Goal: Complete application form

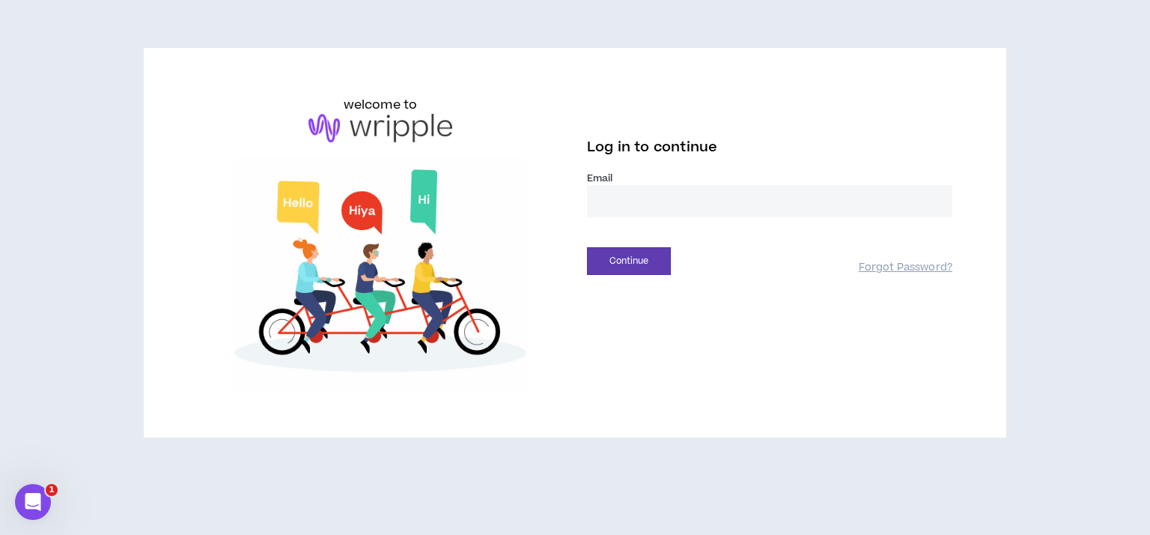
click at [636, 198] on input "email" at bounding box center [769, 201] width 365 height 32
type input "**********"
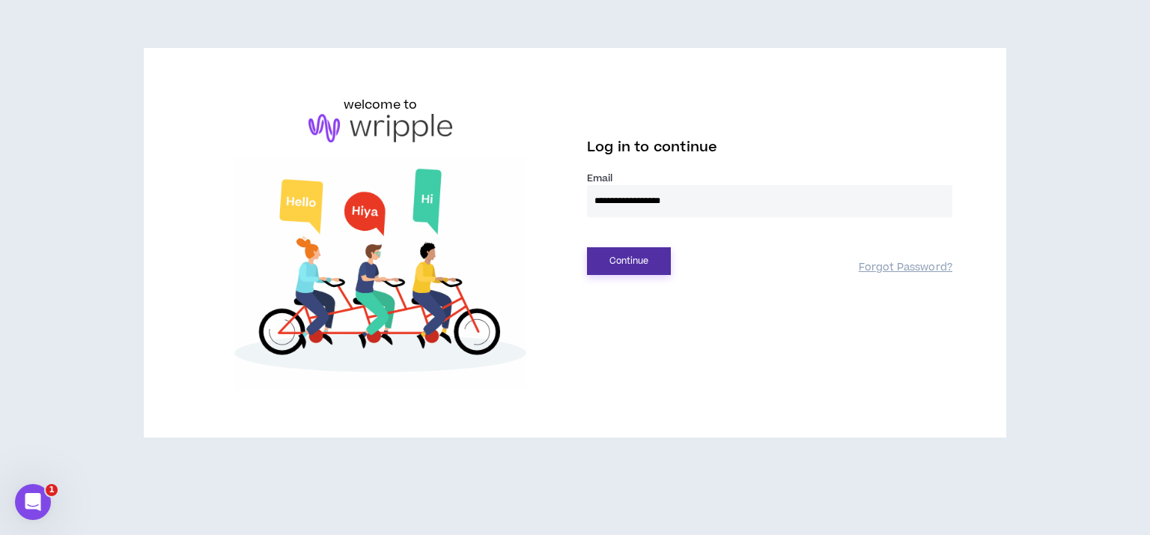
click at [641, 258] on button "Continue" at bounding box center [629, 261] width 84 height 28
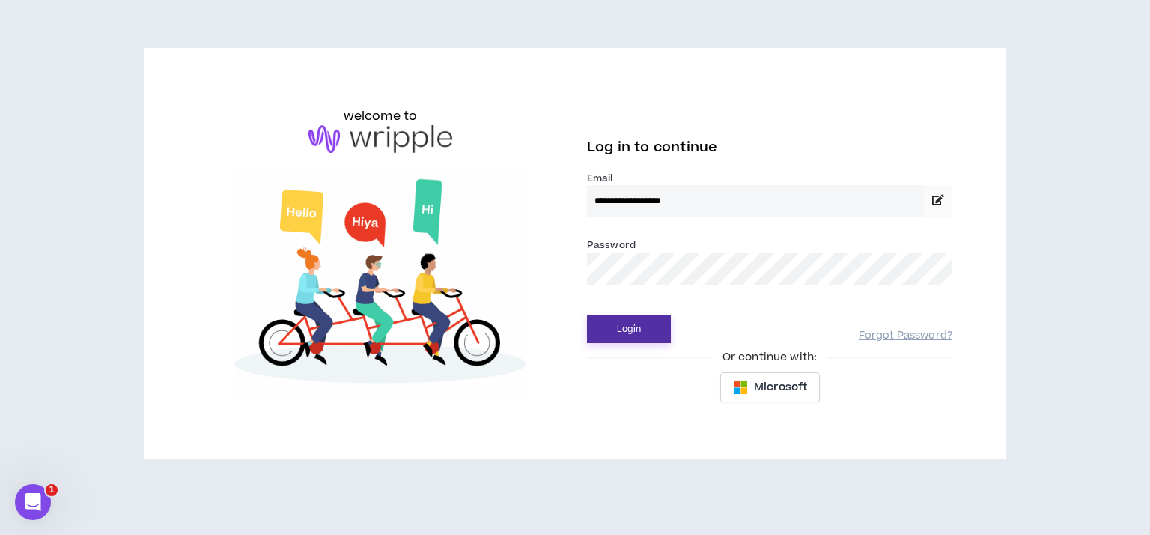
click at [619, 331] on button "Login" at bounding box center [629, 329] width 84 height 28
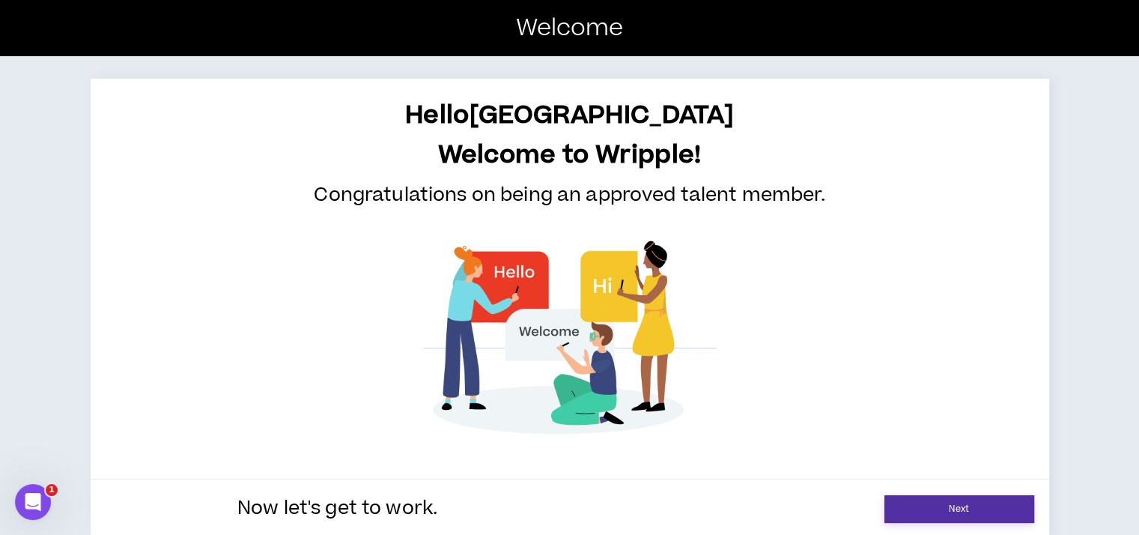
click at [1033, 500] on link "Next" at bounding box center [959, 509] width 150 height 28
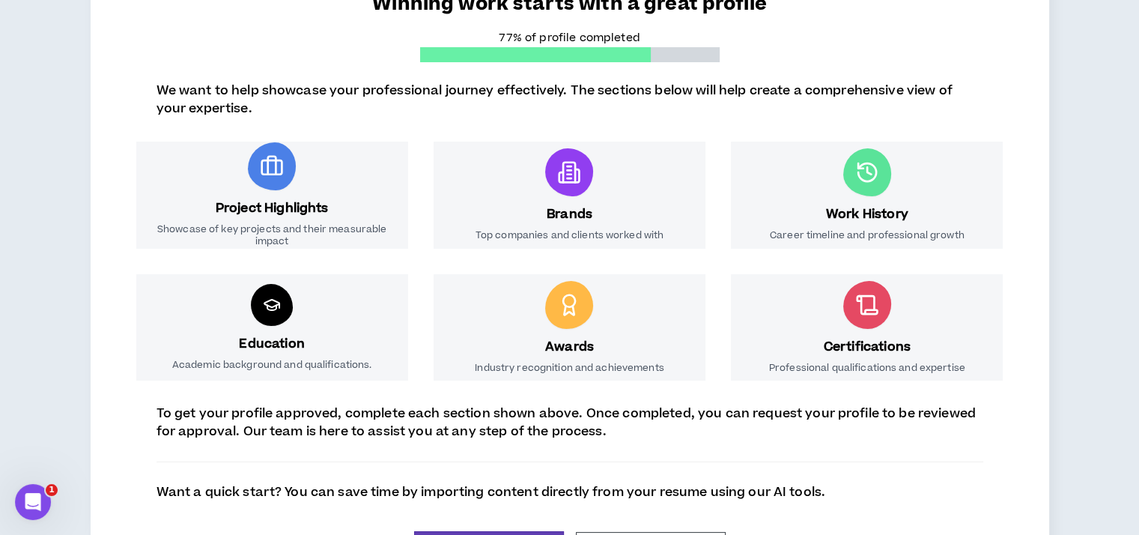
scroll to position [221, 0]
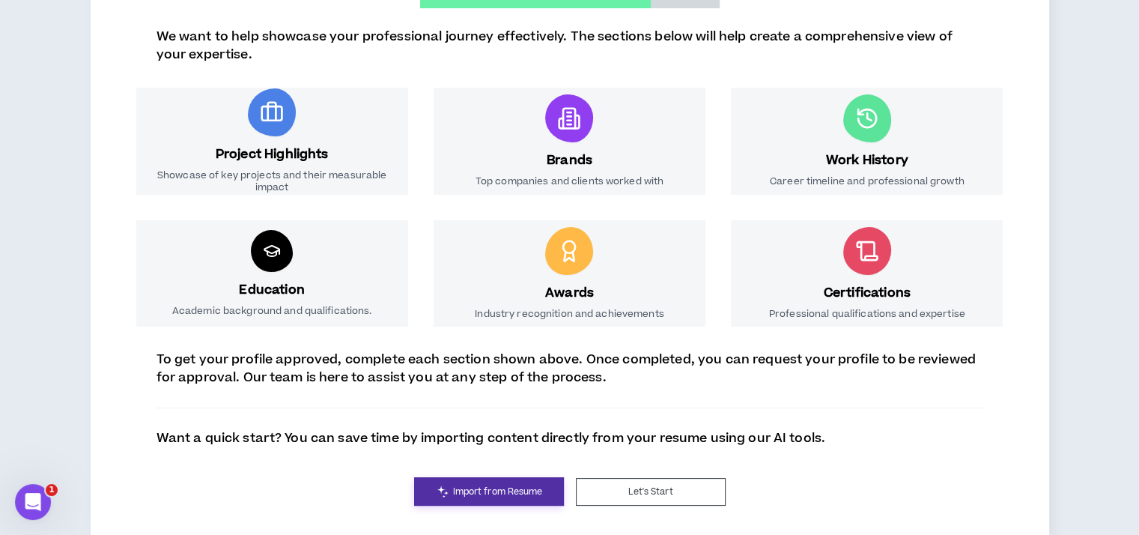
click at [516, 485] on span "Import from Resume" at bounding box center [498, 492] width 90 height 14
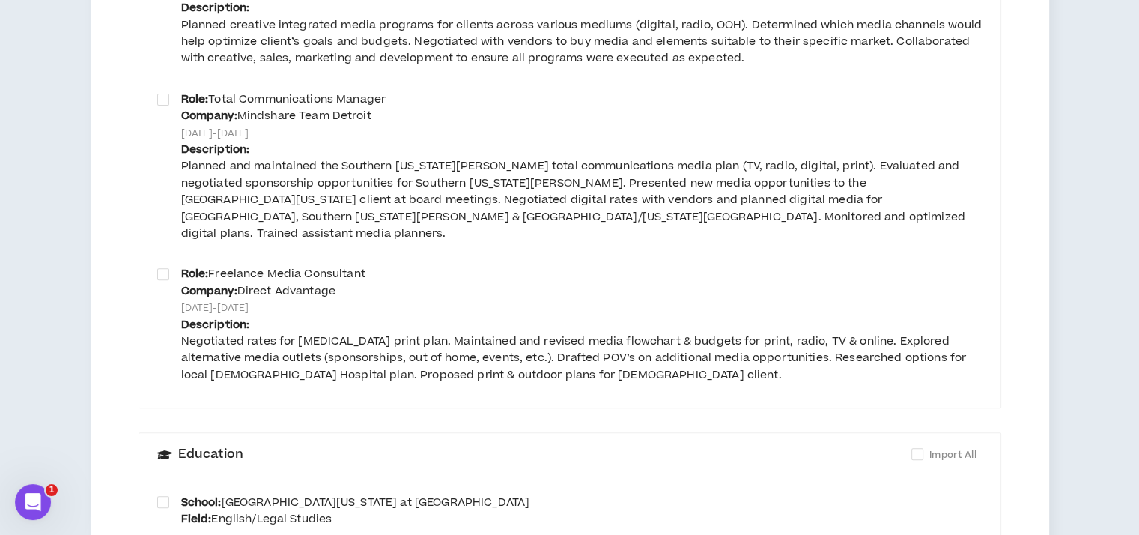
scroll to position [614, 0]
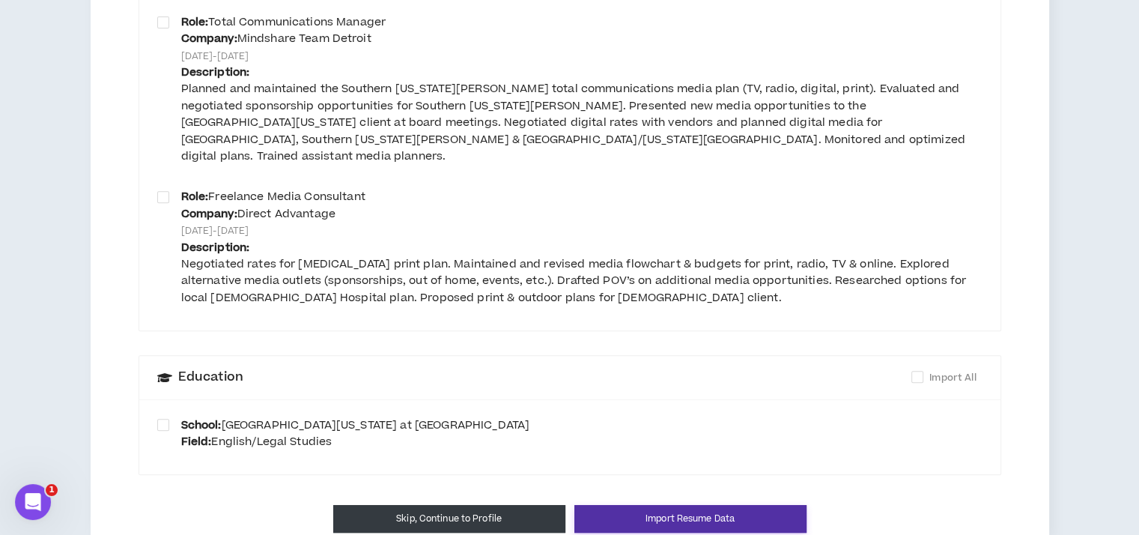
click at [770, 505] on button "Import Resume Data" at bounding box center [690, 519] width 232 height 28
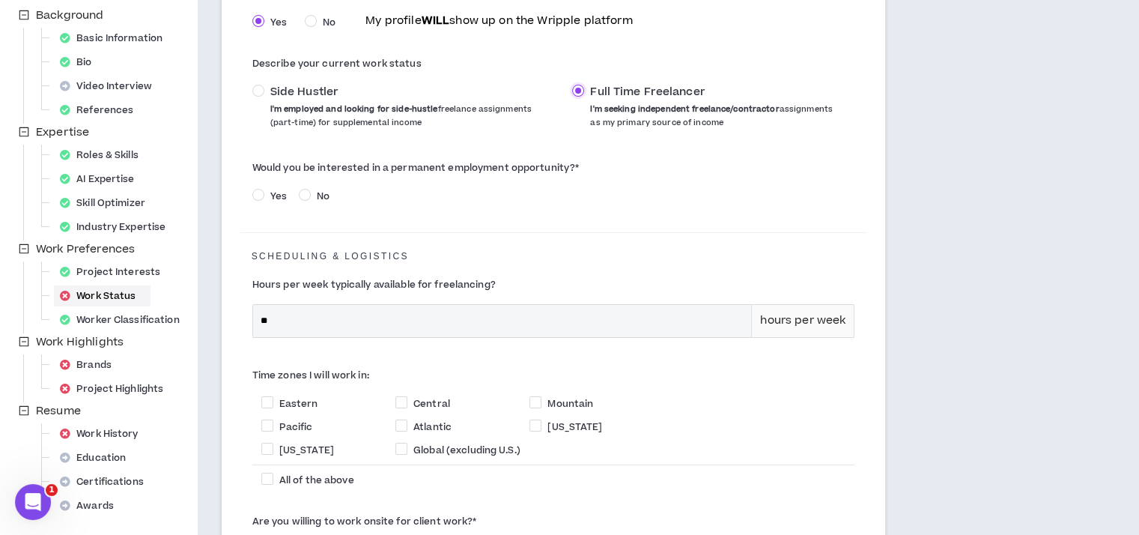
scroll to position [234, 0]
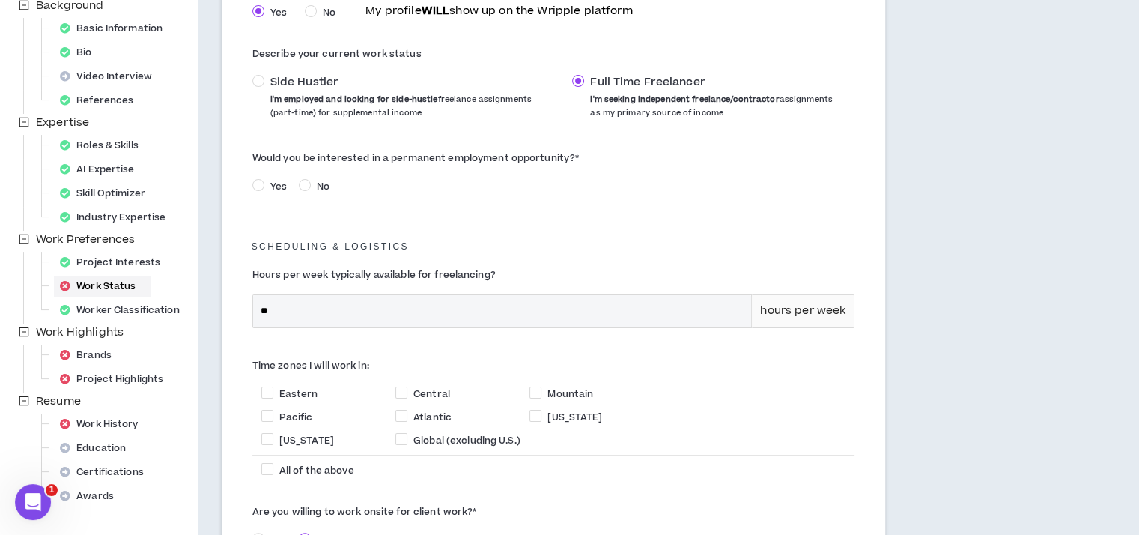
click at [268, 189] on span "Yes" at bounding box center [278, 186] width 28 height 13
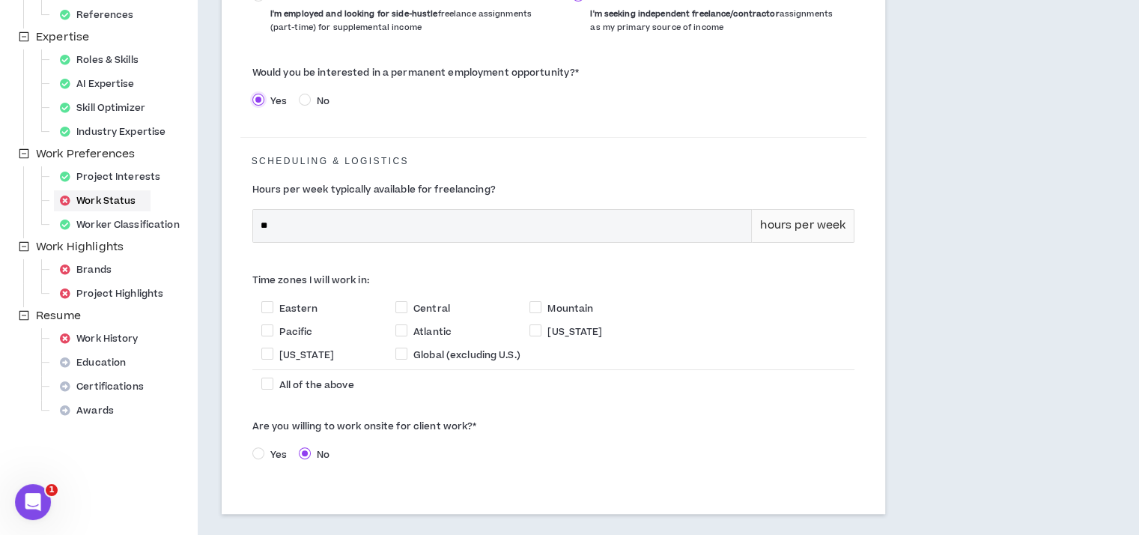
scroll to position [413, 0]
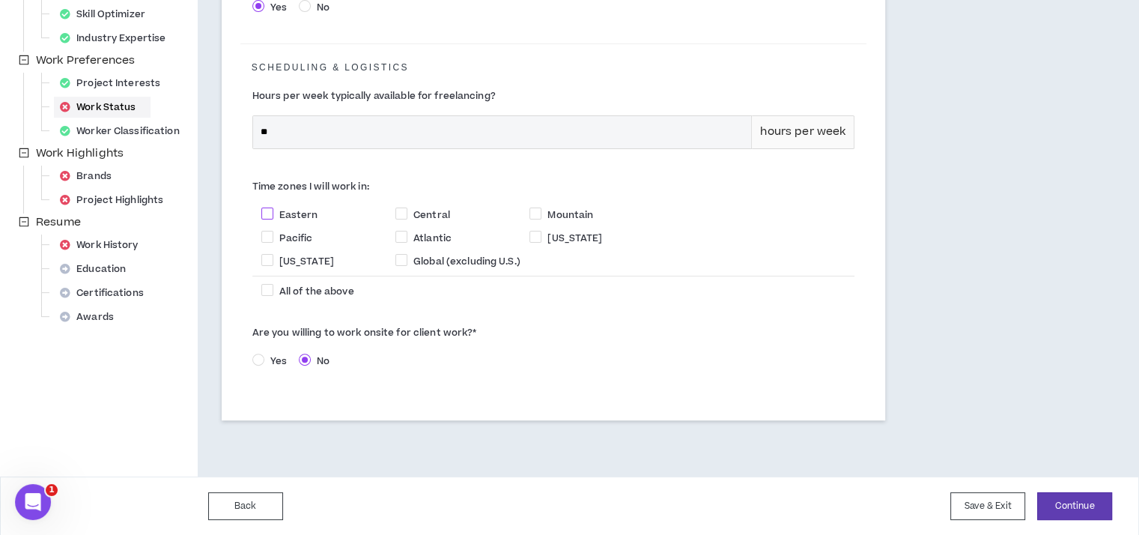
click at [305, 206] on label "Eastern" at bounding box center [328, 214] width 134 height 16
checkbox input "****"
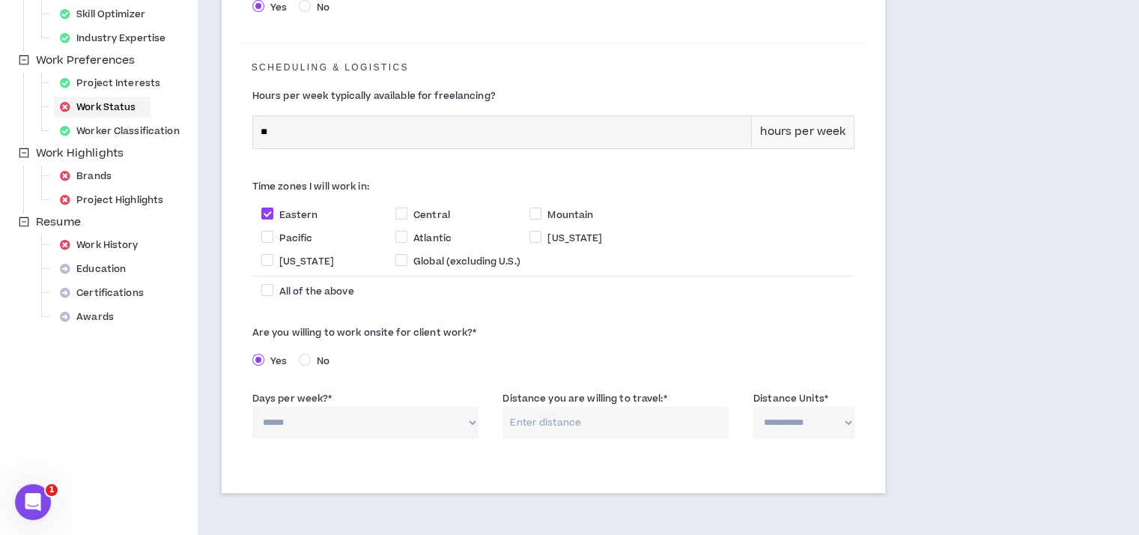
click at [459, 419] on select "****** * * * * *" at bounding box center [365, 423] width 227 height 32
select select "*"
click at [252, 407] on select "****** * * * * *" at bounding box center [365, 423] width 227 height 32
click at [666, 422] on input "Distance you are willing to travel: *" at bounding box center [616, 423] width 227 height 32
click at [836, 425] on select "**********" at bounding box center [803, 423] width 101 height 32
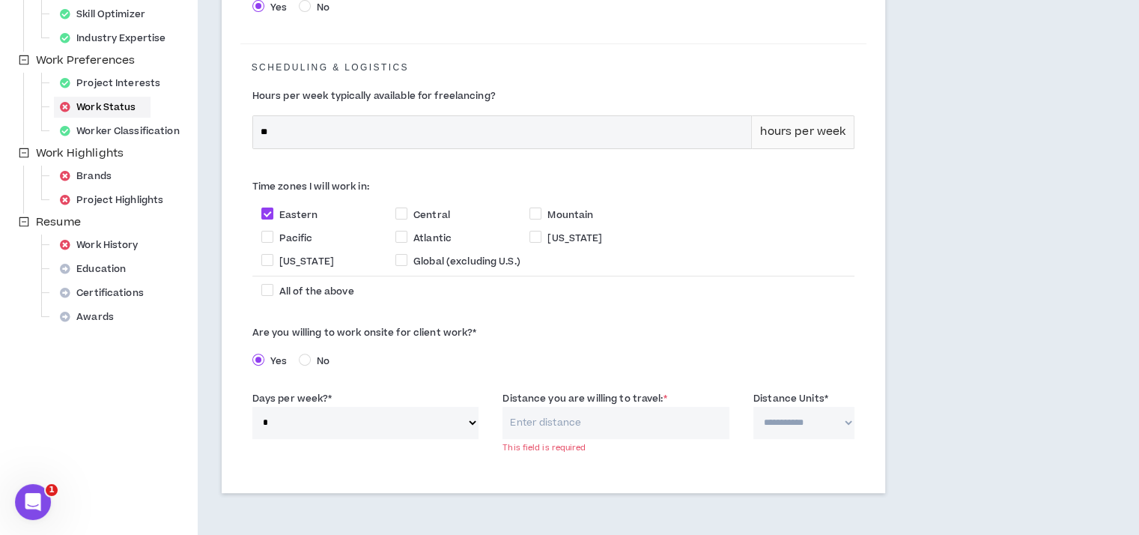
select select "*****"
click at [753, 407] on select "**********" at bounding box center [803, 423] width 101 height 32
click at [578, 410] on input "Distance you are willing to travel: *" at bounding box center [616, 423] width 227 height 32
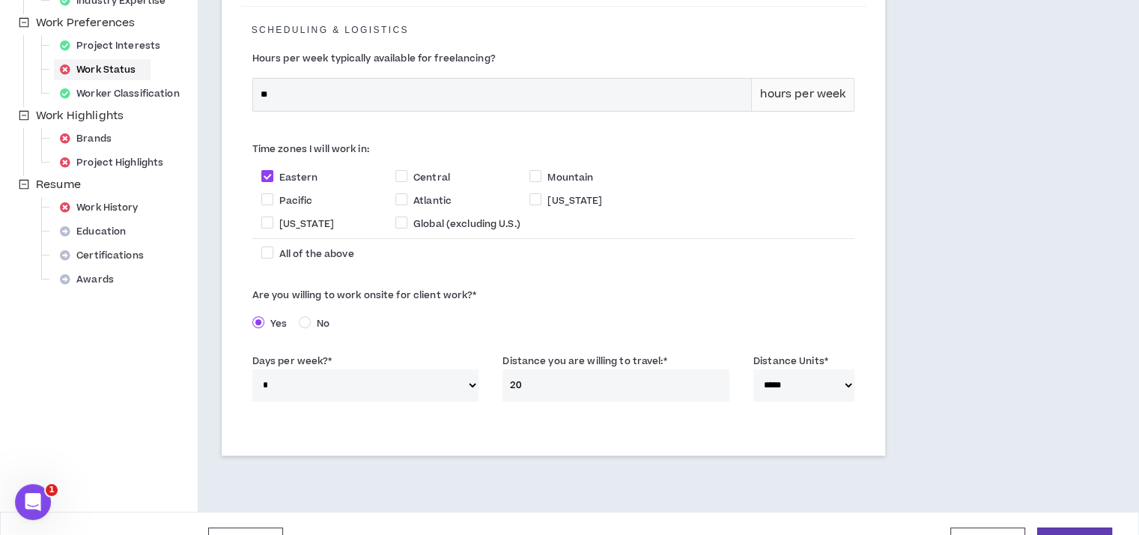
scroll to position [486, 0]
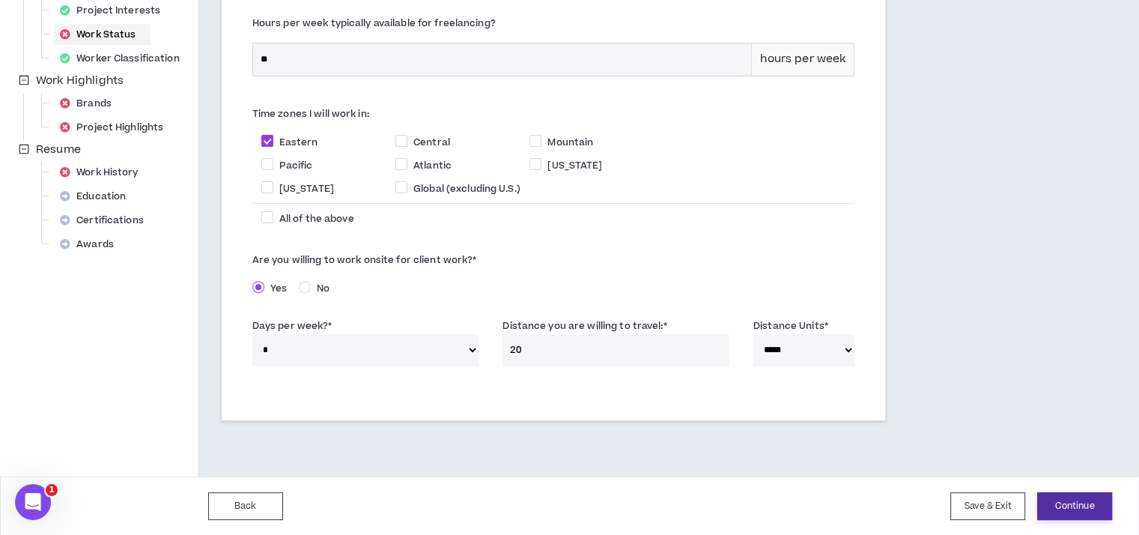
type input "20"
click at [1060, 500] on button "Continue" at bounding box center [1074, 506] width 75 height 28
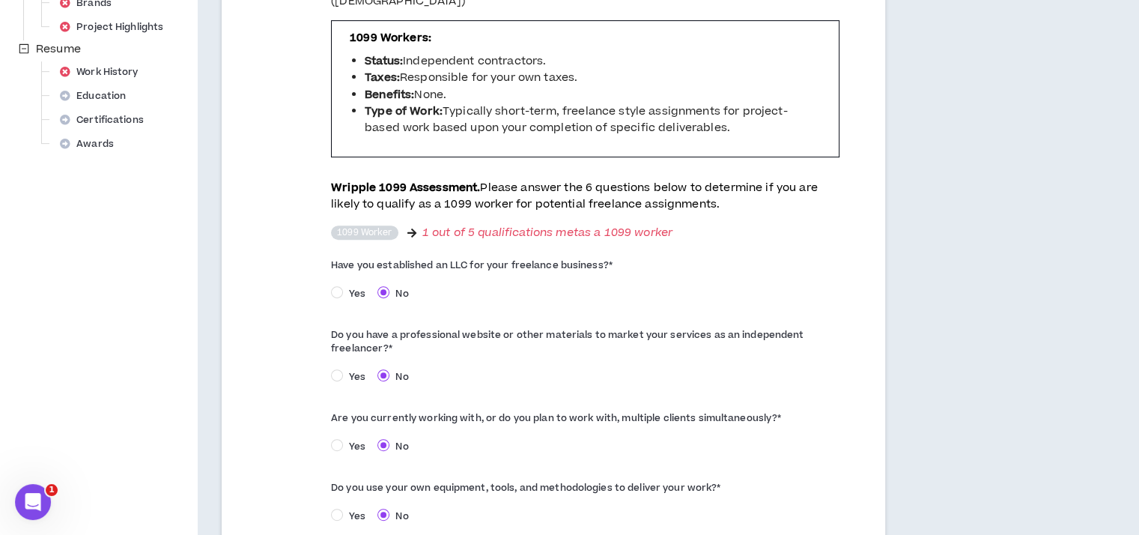
scroll to position [777, 0]
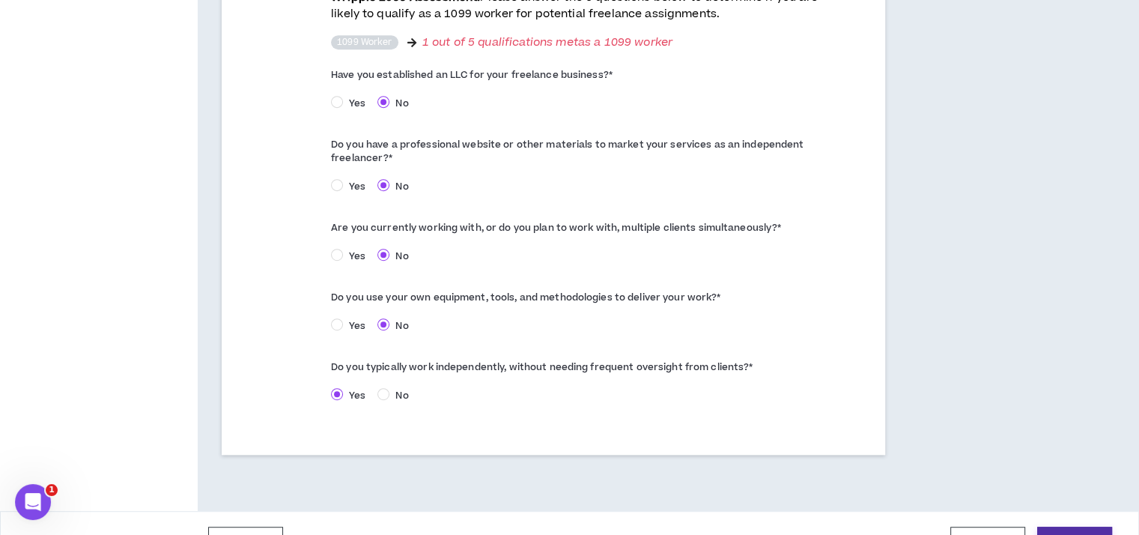
click at [1075, 526] on button "Continue" at bounding box center [1074, 540] width 75 height 28
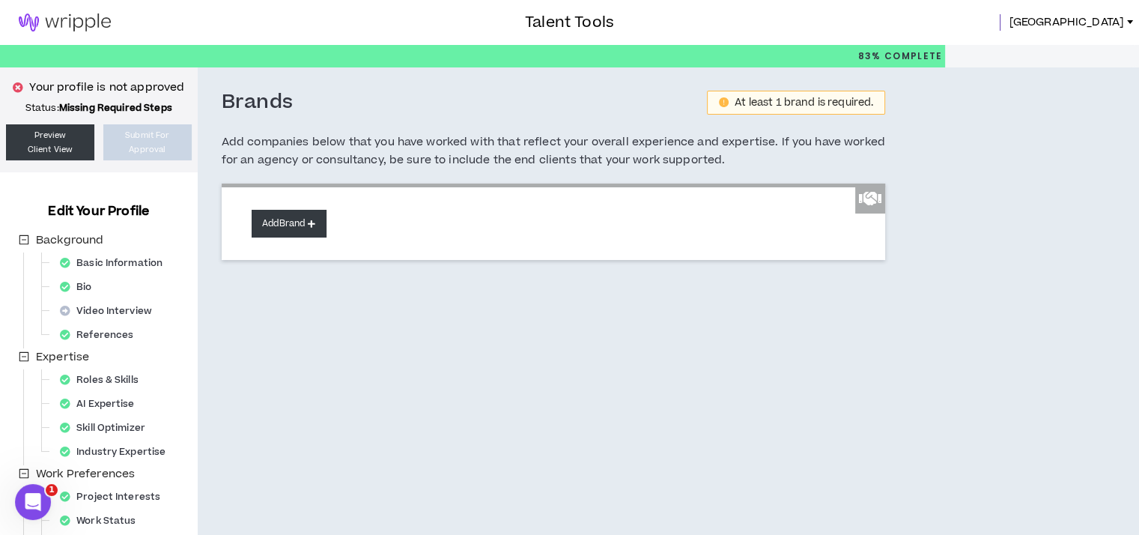
click at [300, 220] on button "Add Brand" at bounding box center [289, 224] width 75 height 28
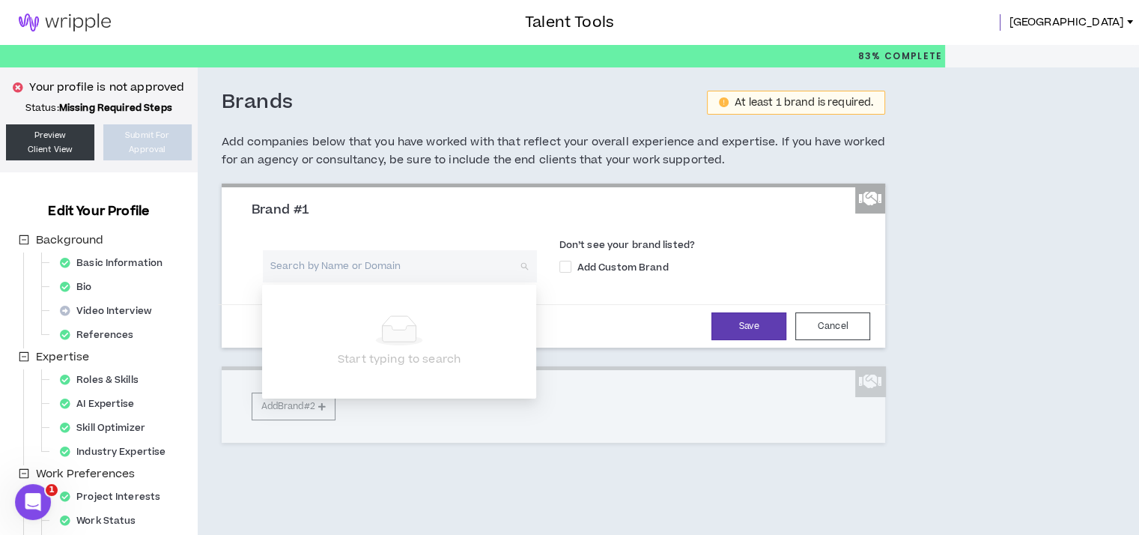
click at [305, 268] on input "search" at bounding box center [394, 266] width 247 height 32
type input "Limited Brands"
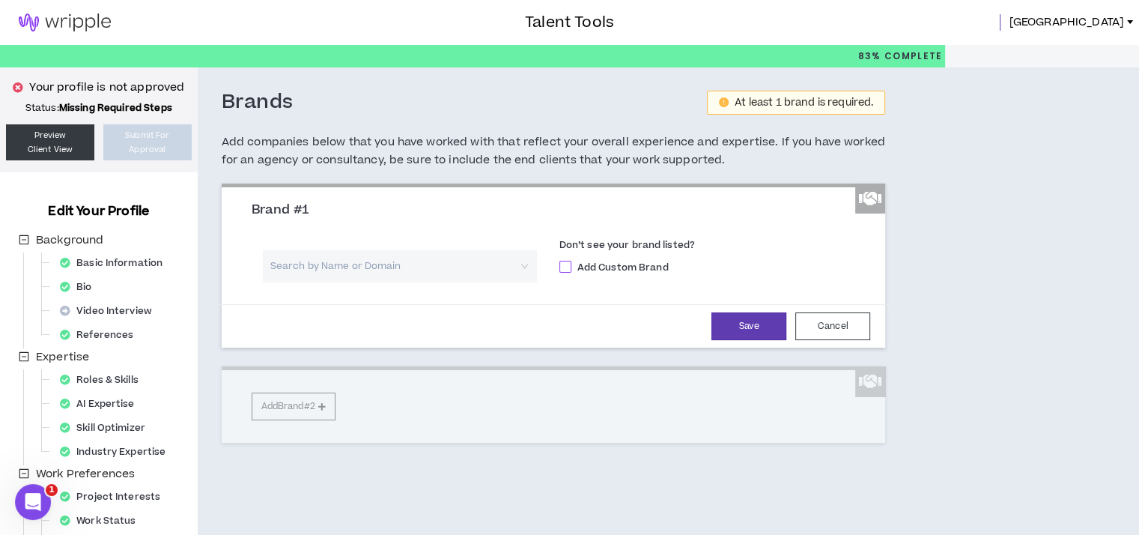
click at [568, 267] on span at bounding box center [565, 267] width 12 height 12
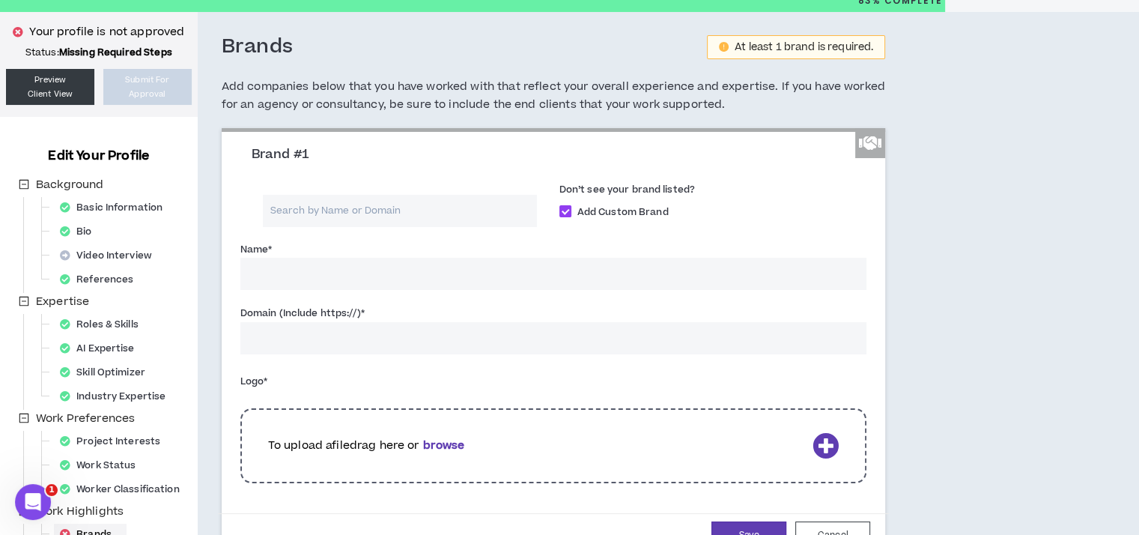
scroll to position [63, 0]
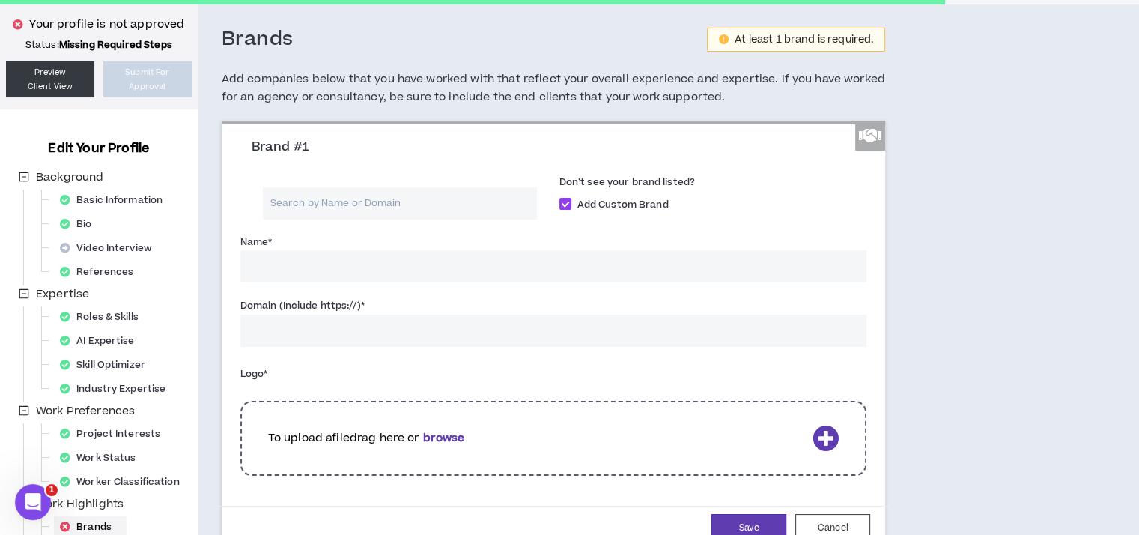
click at [1132, 294] on div "Your profile is not approved Status: Missing Required Steps Preview Client View…" at bounding box center [569, 361] width 1139 height 714
click at [568, 201] on span at bounding box center [565, 204] width 12 height 12
checkbox input "*****"
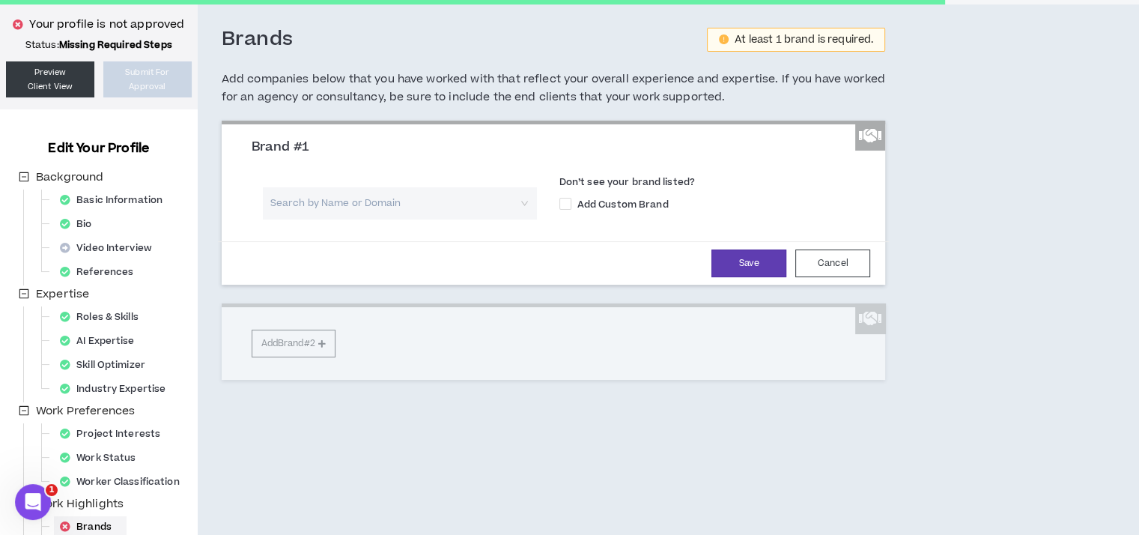
click at [307, 200] on input "search" at bounding box center [394, 203] width 247 height 32
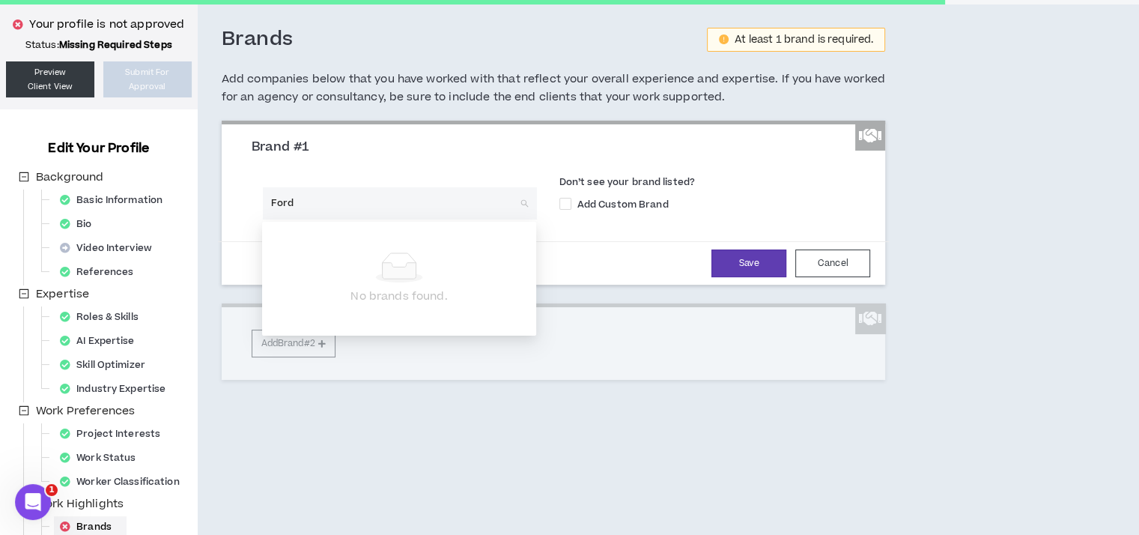
type input "Ford"
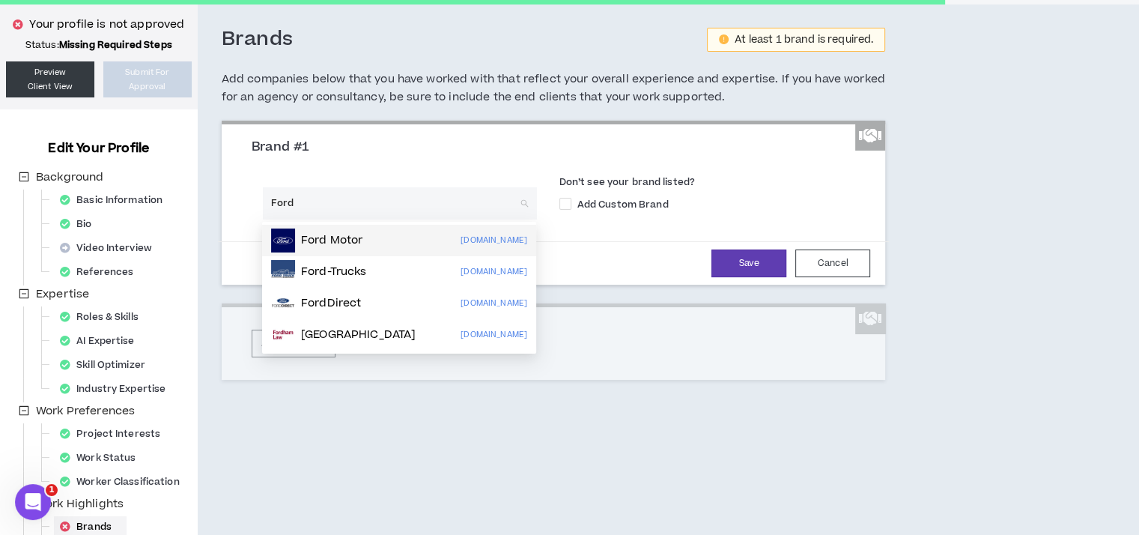
click at [359, 233] on p "Ford Motor" at bounding box center [331, 240] width 61 height 15
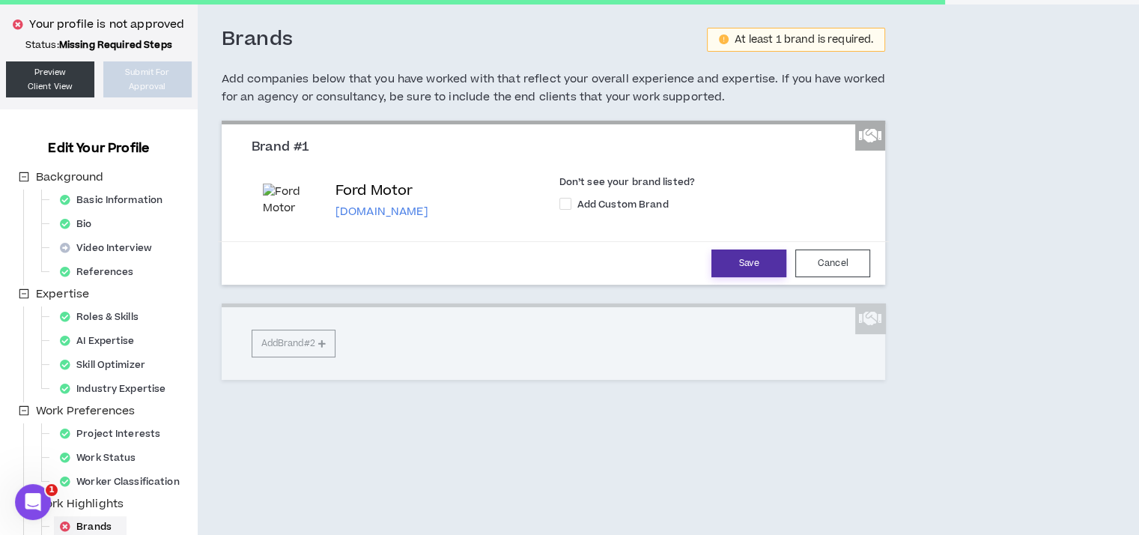
click at [762, 257] on button "Save" at bounding box center [748, 263] width 75 height 28
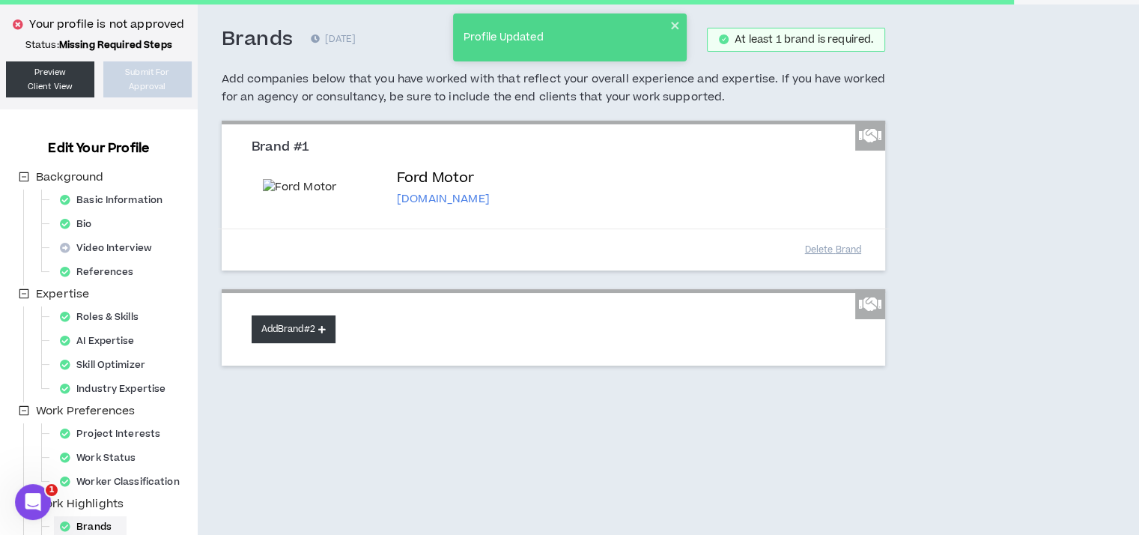
click at [324, 333] on icon at bounding box center [321, 329] width 7 height 8
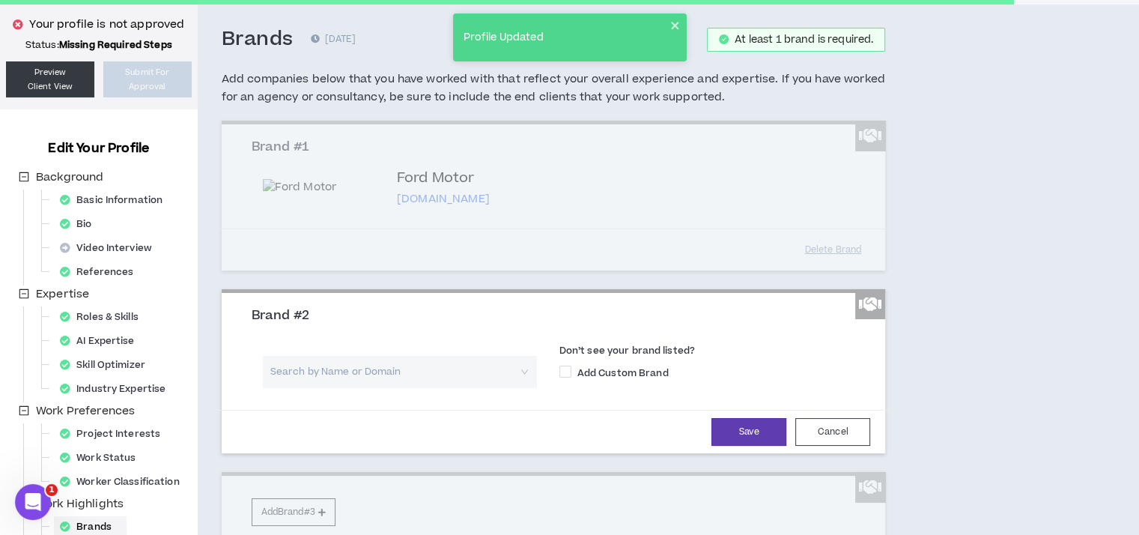
click at [328, 386] on input "search" at bounding box center [394, 372] width 247 height 32
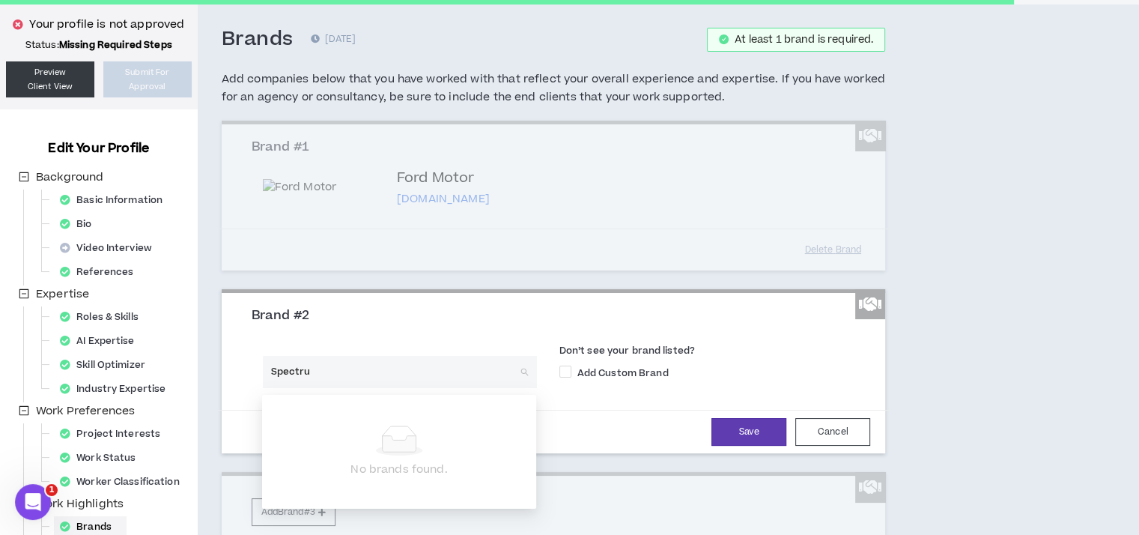
type input "Spectrum"
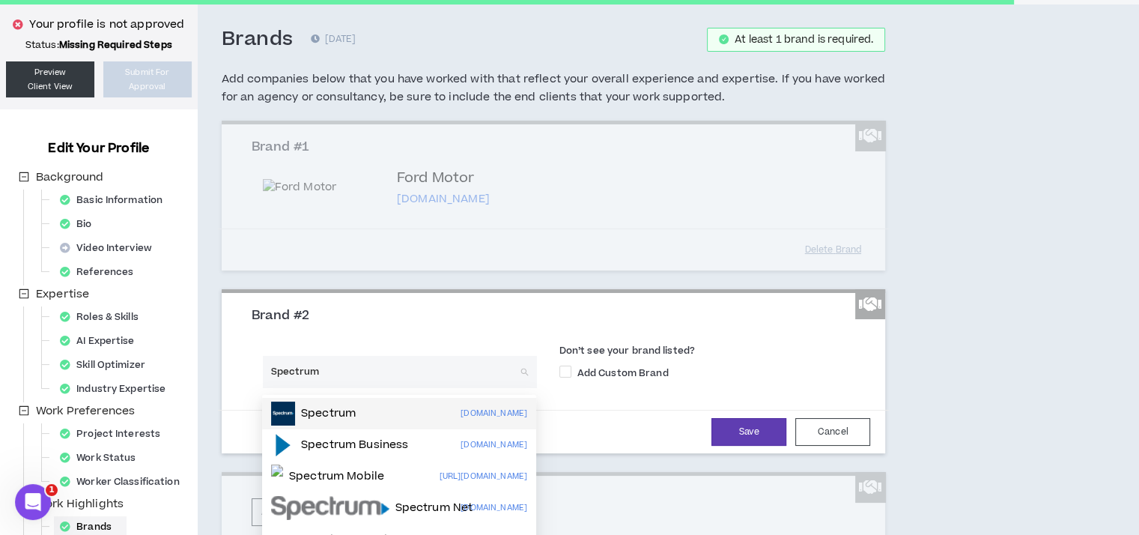
click at [343, 407] on p "Spectrum" at bounding box center [328, 413] width 55 height 15
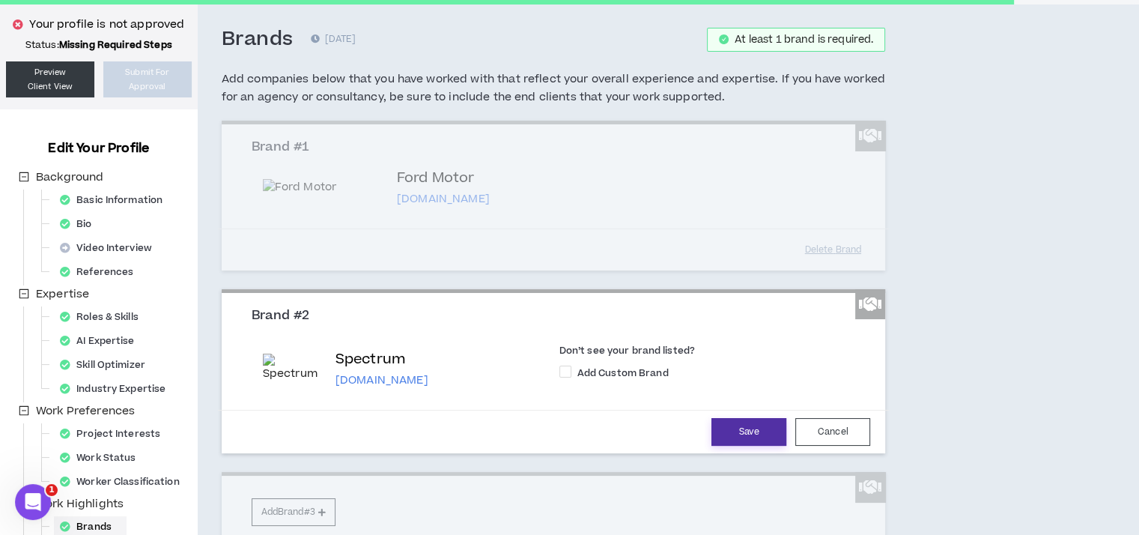
click at [762, 434] on button "Save" at bounding box center [748, 432] width 75 height 28
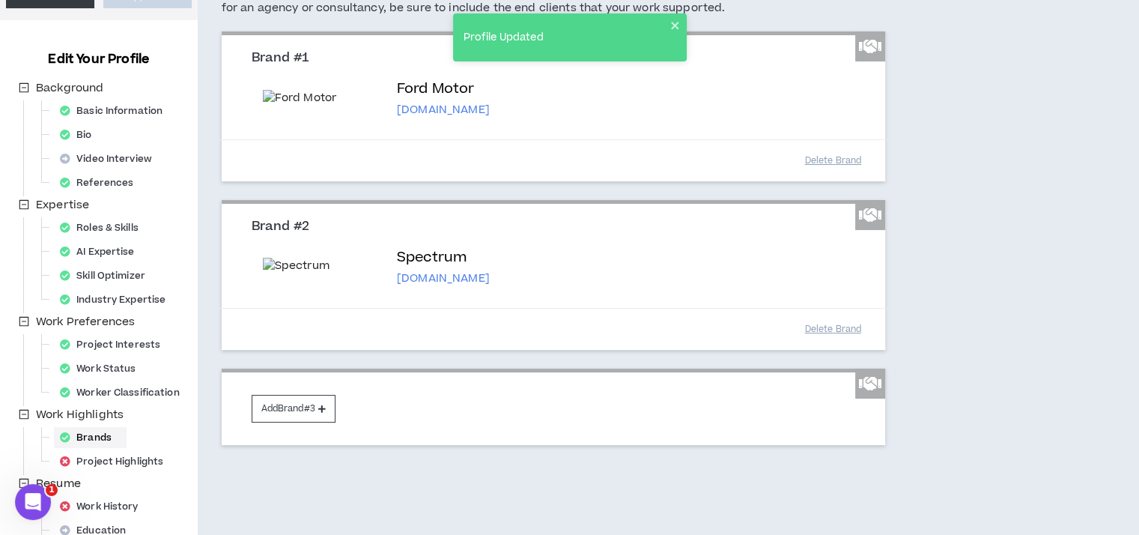
scroll to position [206, 0]
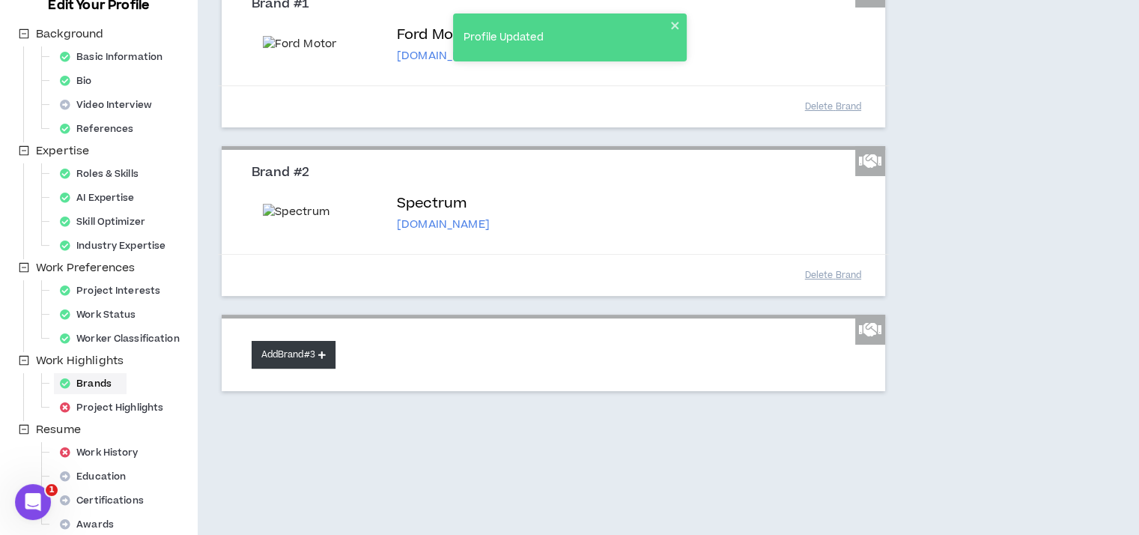
click at [309, 350] on button "Add Brand #3" at bounding box center [294, 355] width 84 height 28
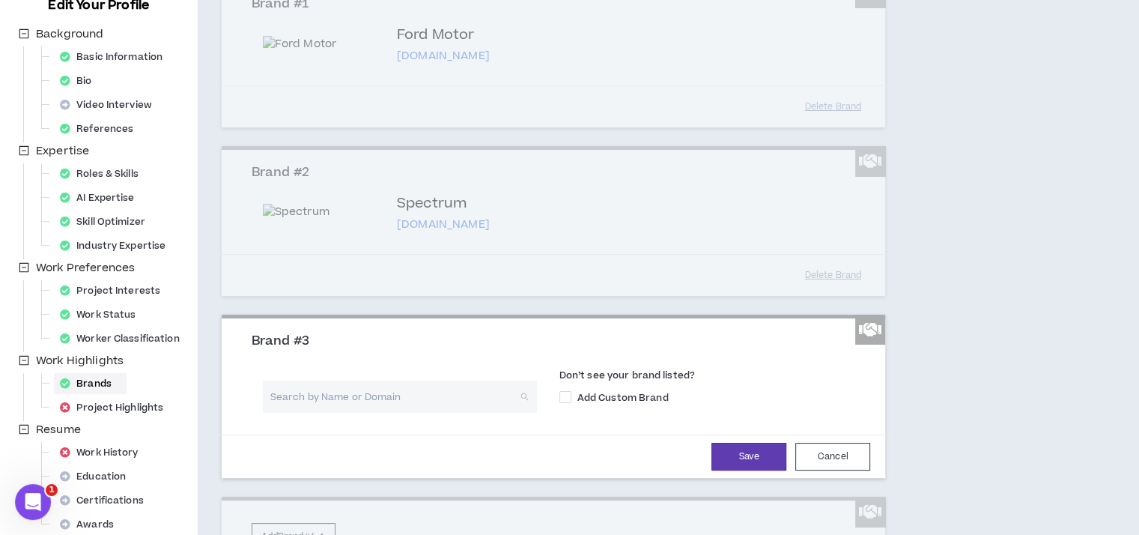
click at [311, 398] on input "search" at bounding box center [394, 396] width 247 height 32
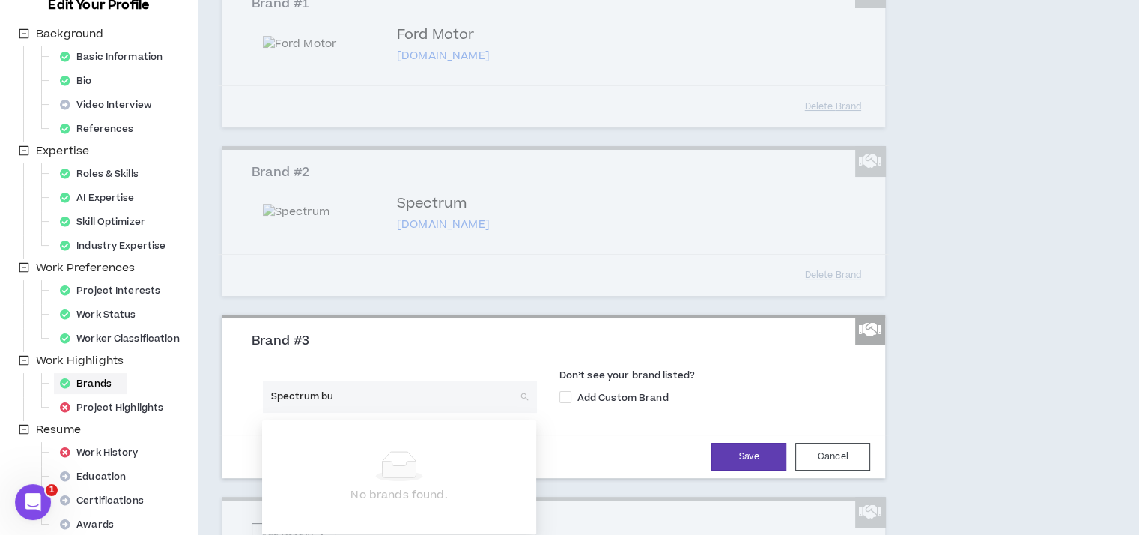
type input "Spectrum bus"
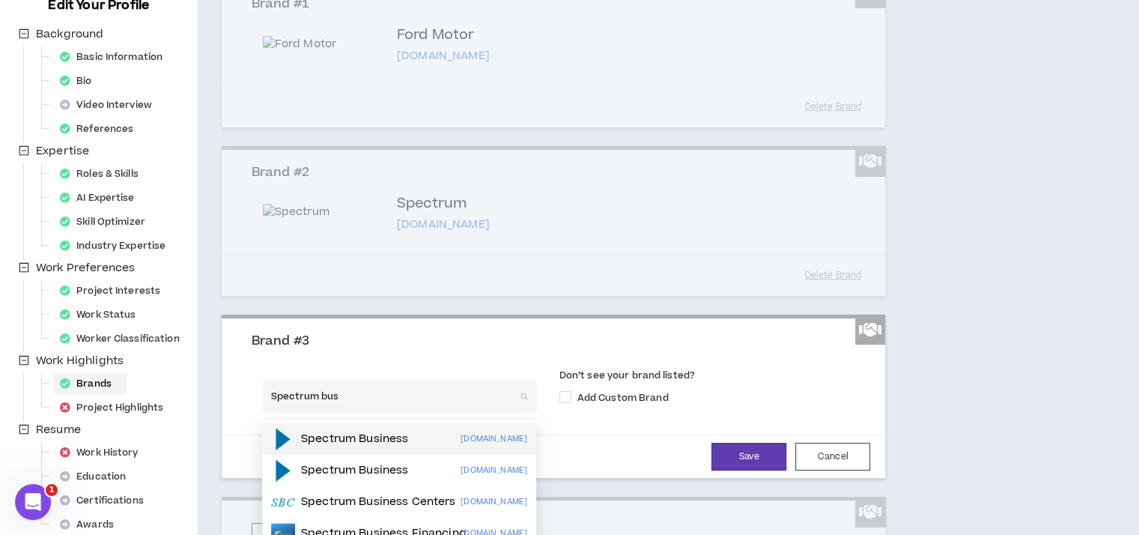
click at [347, 434] on p "Spectrum Business" at bounding box center [354, 438] width 107 height 15
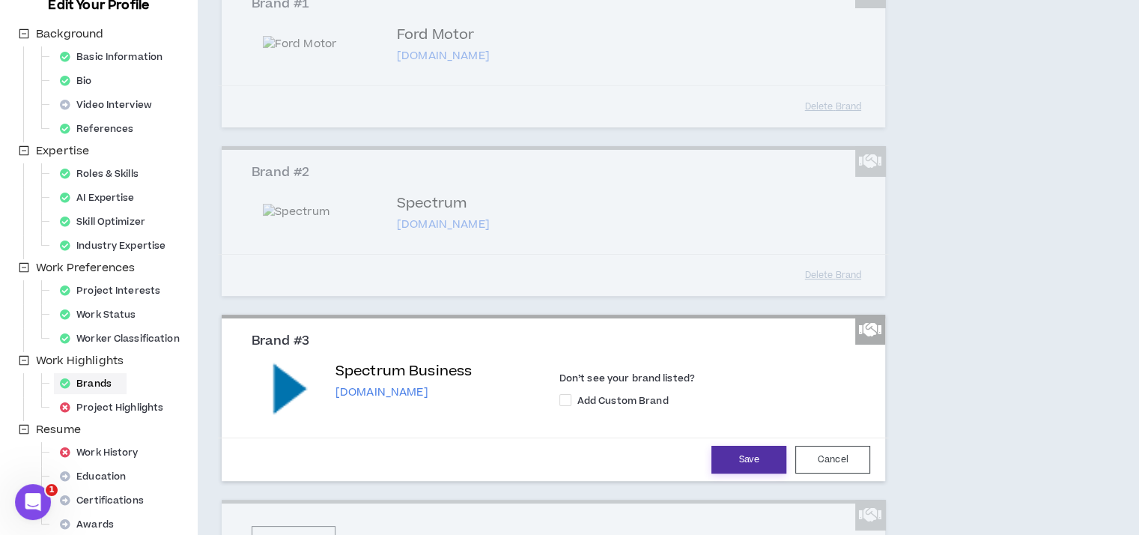
click at [747, 457] on button "Save" at bounding box center [748, 460] width 75 height 28
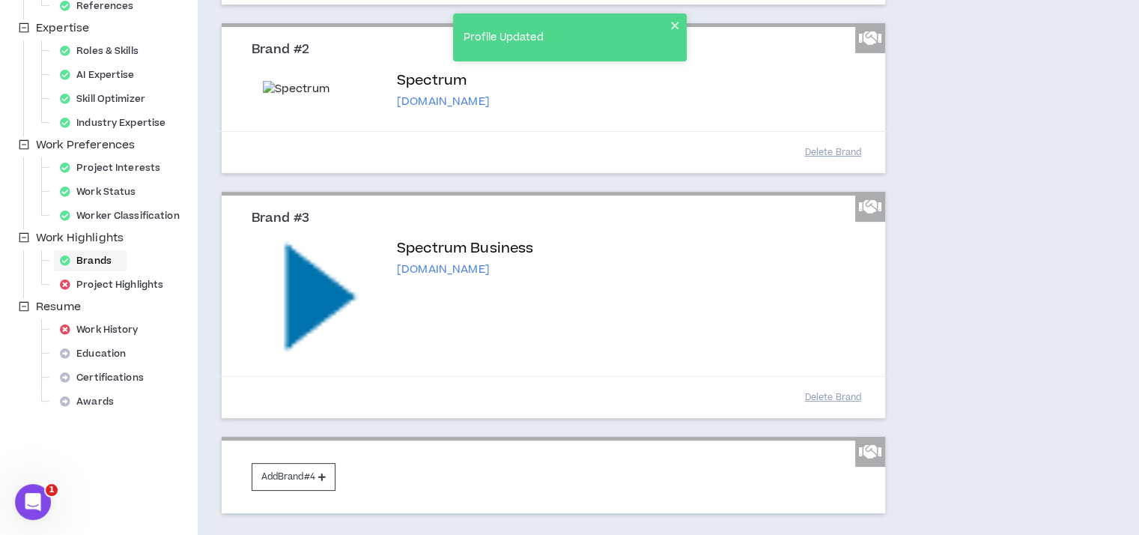
scroll to position [443, 0]
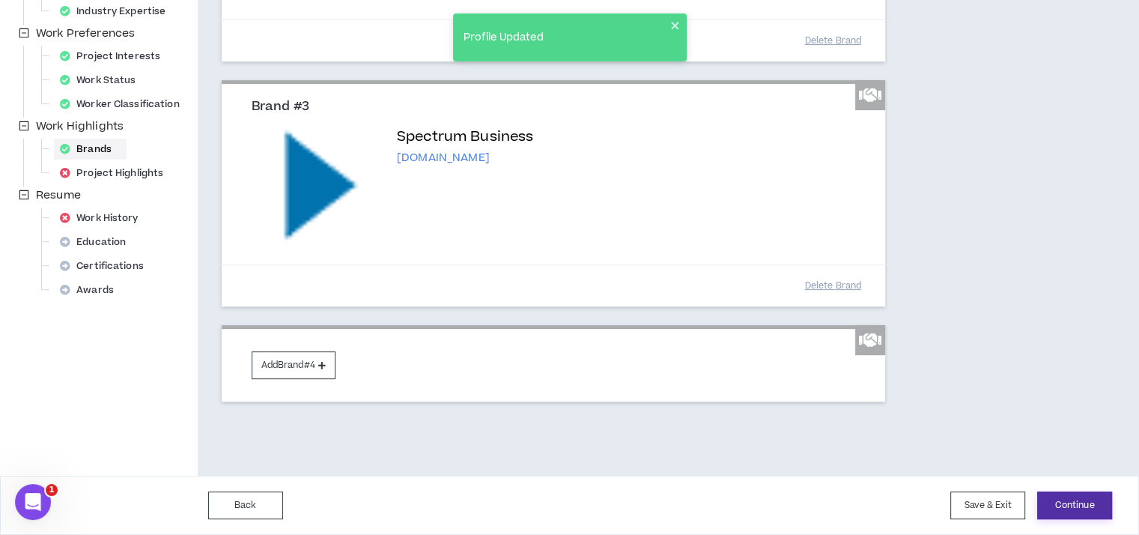
click at [1063, 508] on button "Continue" at bounding box center [1074, 505] width 75 height 28
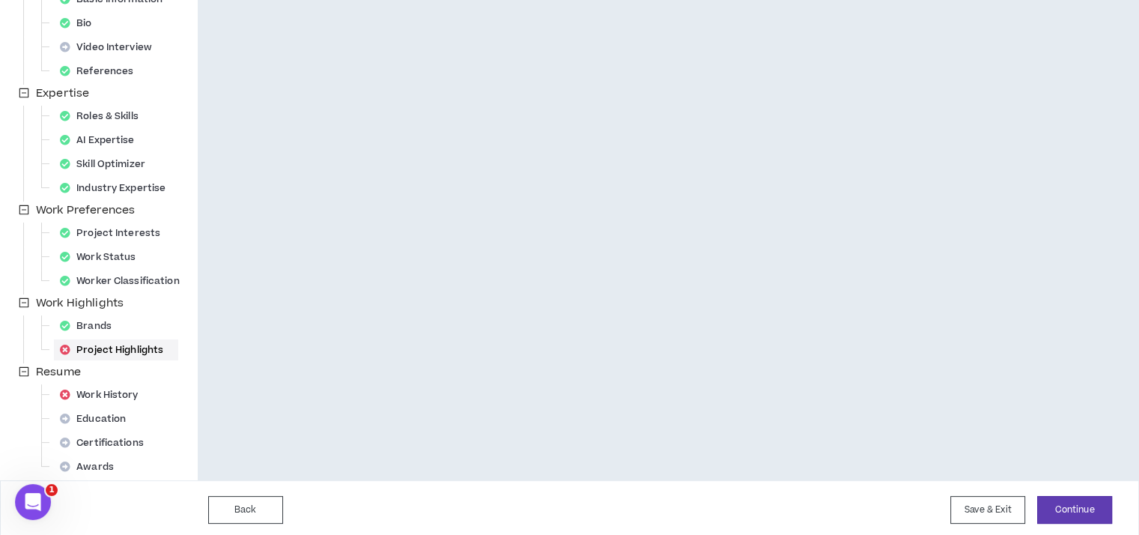
scroll to position [267, 0]
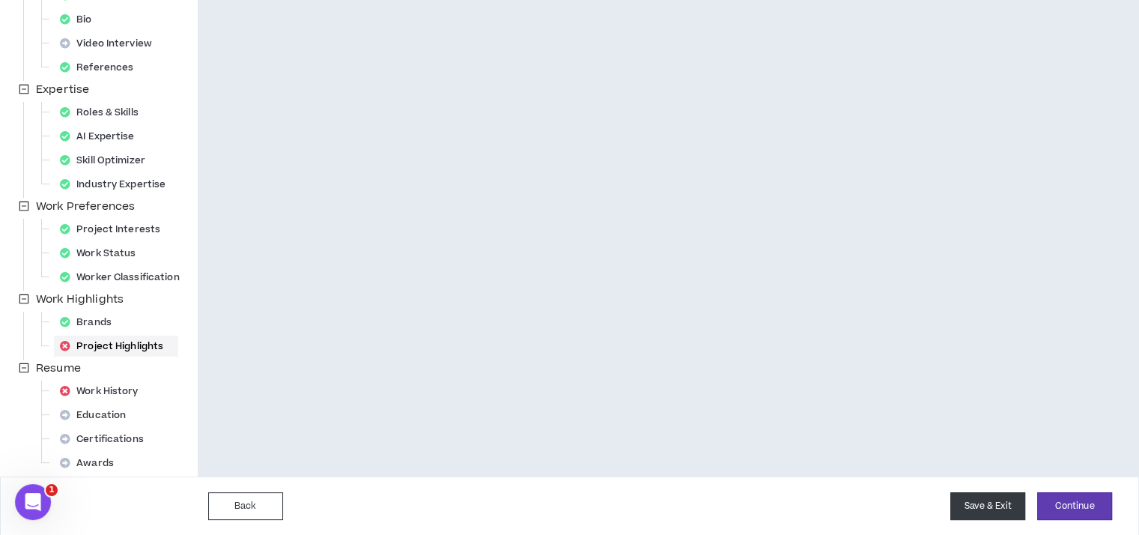
click at [980, 508] on button "Save & Exit" at bounding box center [987, 506] width 75 height 28
